Goal: Task Accomplishment & Management: Manage account settings

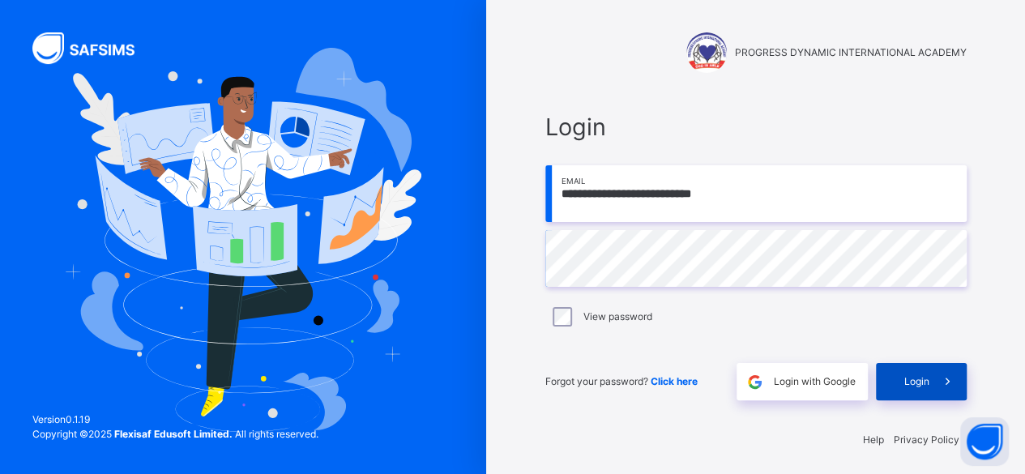
click at [925, 380] on span "Login" at bounding box center [916, 381] width 25 height 15
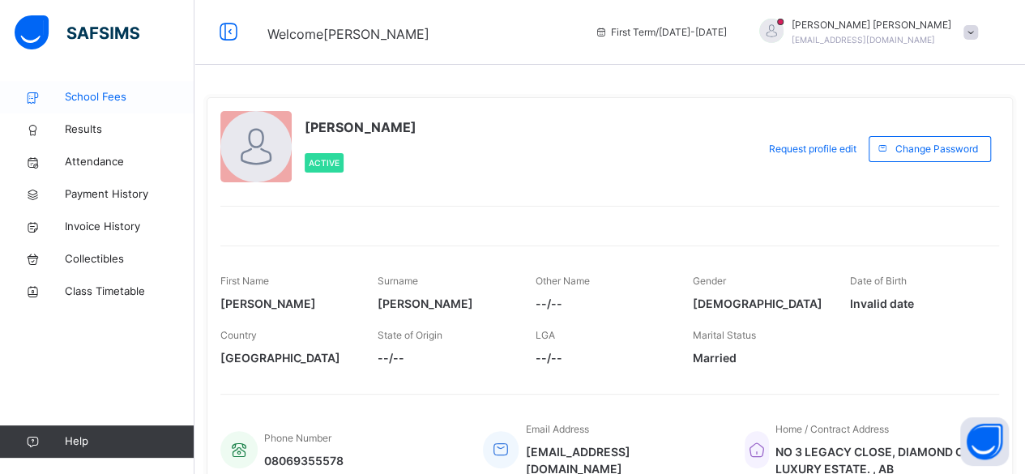
click at [94, 101] on span "School Fees" at bounding box center [130, 97] width 130 height 16
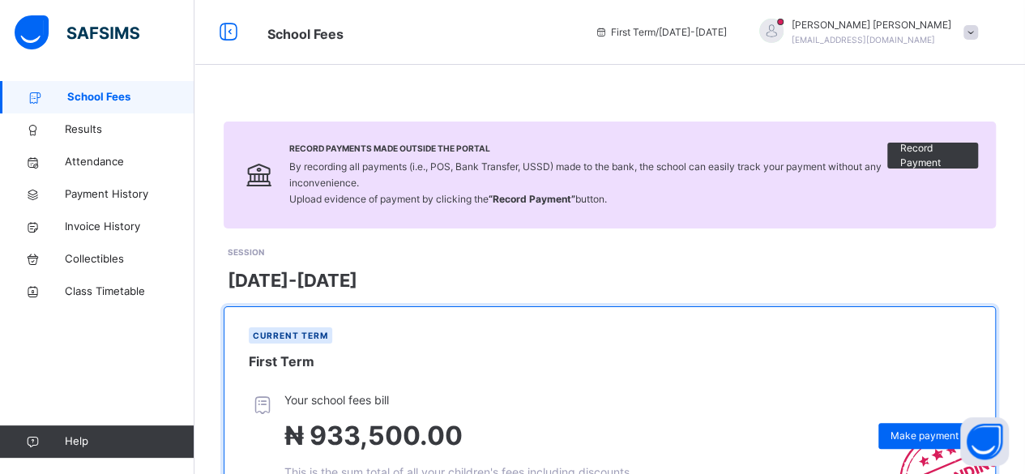
click at [978, 33] on span at bounding box center [970, 32] width 15 height 15
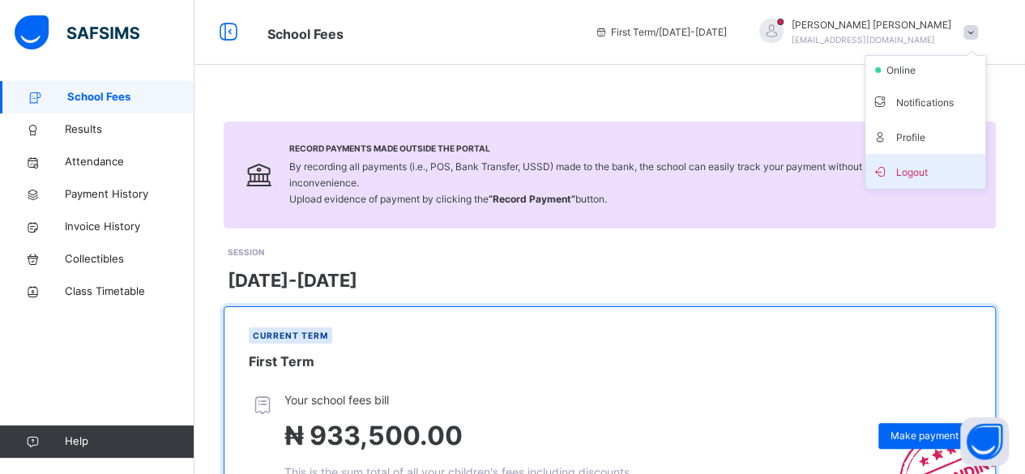
click at [927, 173] on span "Logout" at bounding box center [925, 171] width 107 height 22
